Goal: Information Seeking & Learning: Learn about a topic

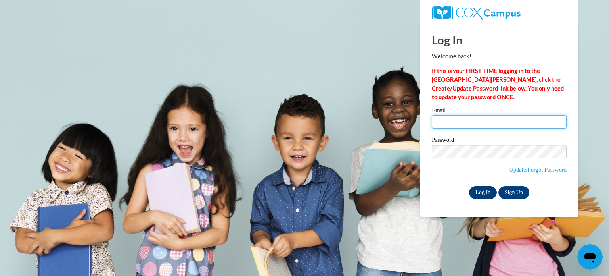
type input "kirsten.jolivette@ruralvirtual.org"
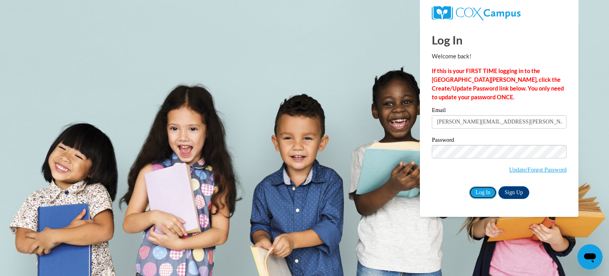
drag, startPoint x: 477, startPoint y: 193, endPoint x: 341, endPoint y: 187, distance: 135.4
click at [477, 193] on input "Log In" at bounding box center [483, 192] width 28 height 13
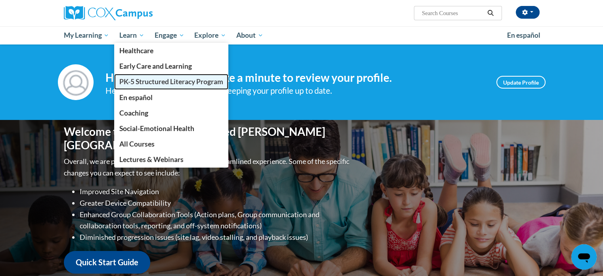
click at [187, 83] on span "PK-5 Structured Literacy Program" at bounding box center [171, 81] width 104 height 8
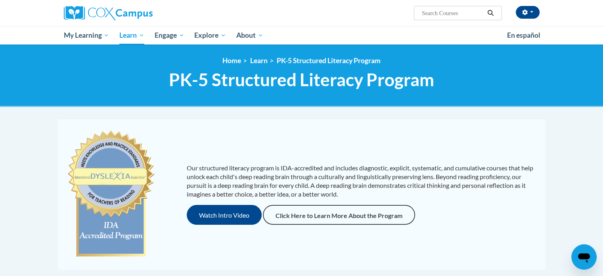
drag, startPoint x: 511, startPoint y: 0, endPoint x: 121, endPoint y: 106, distance: 404.0
